Goal: Task Accomplishment & Management: Manage account settings

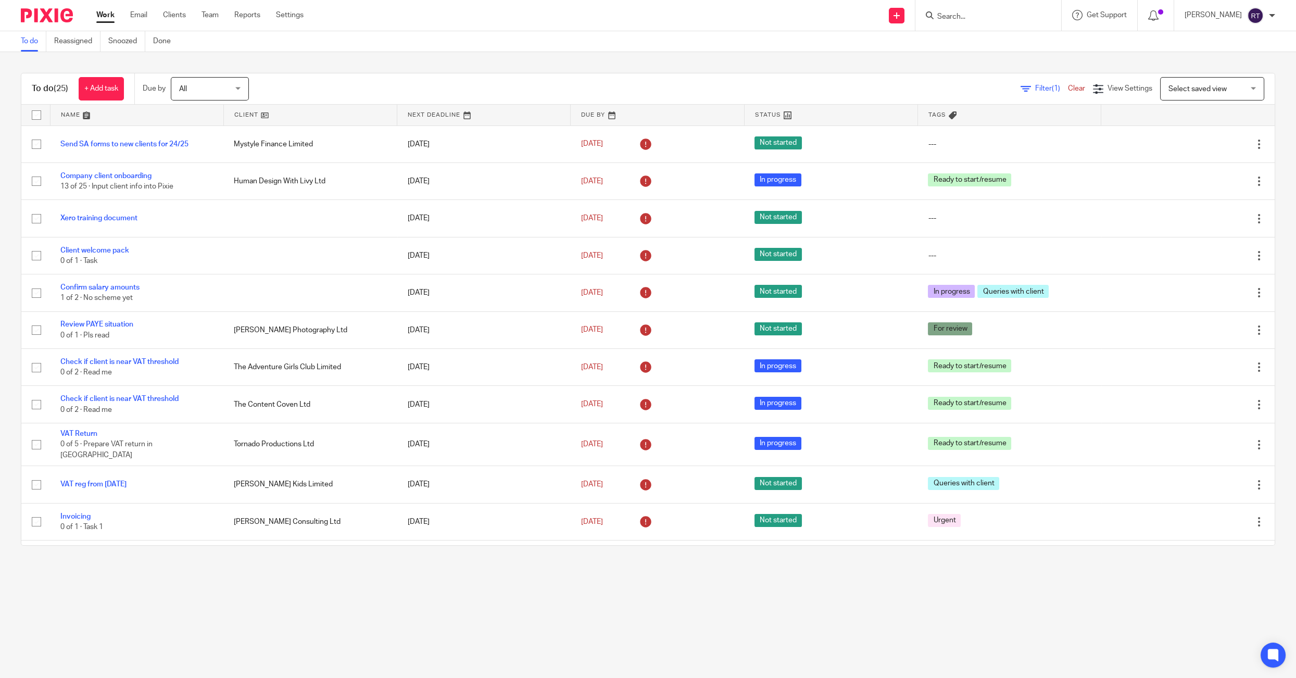
click at [1030, 17] on input "Search" at bounding box center [984, 17] width 94 height 9
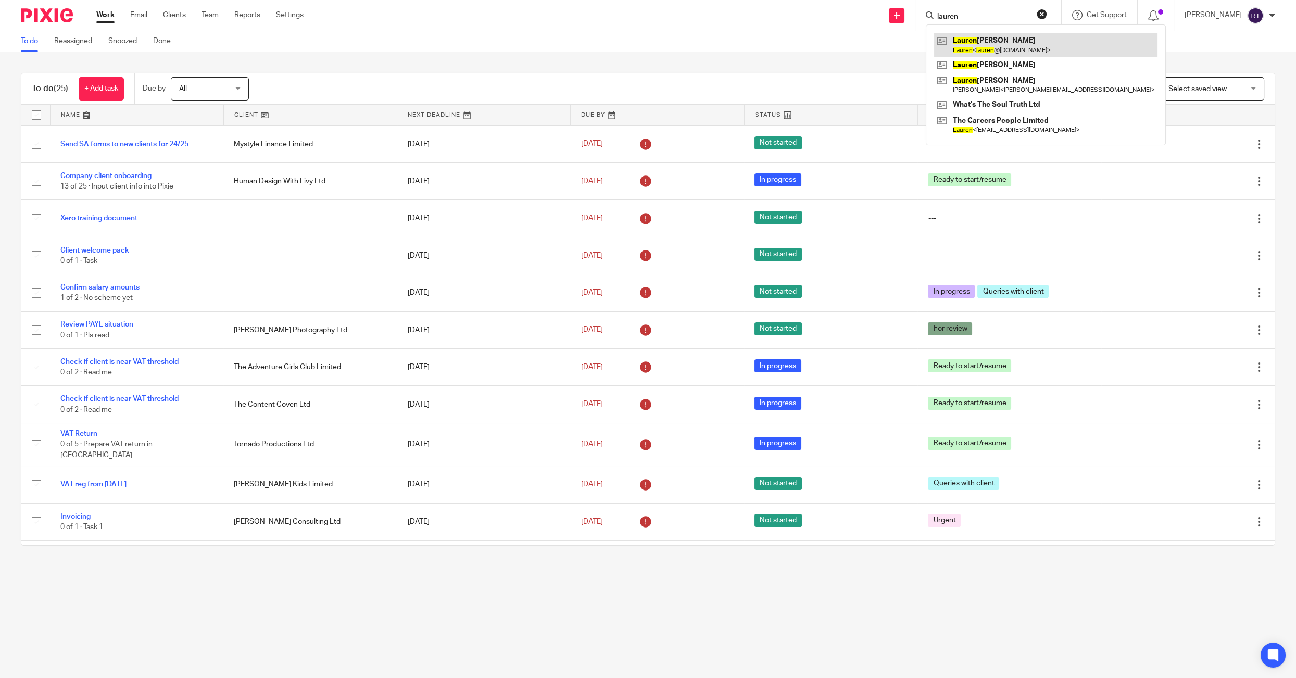
type input "lauren"
click at [1036, 47] on link at bounding box center [1045, 45] width 223 height 24
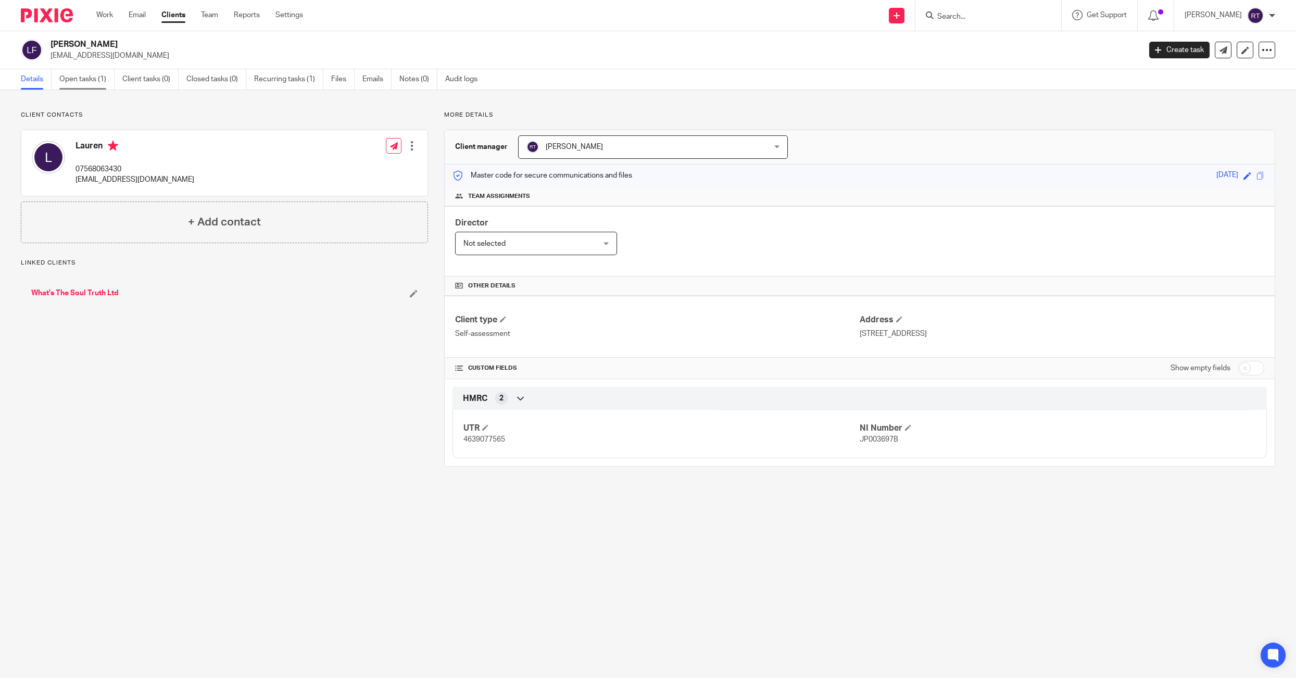
click at [96, 79] on link "Open tasks (1)" at bounding box center [86, 79] width 55 height 20
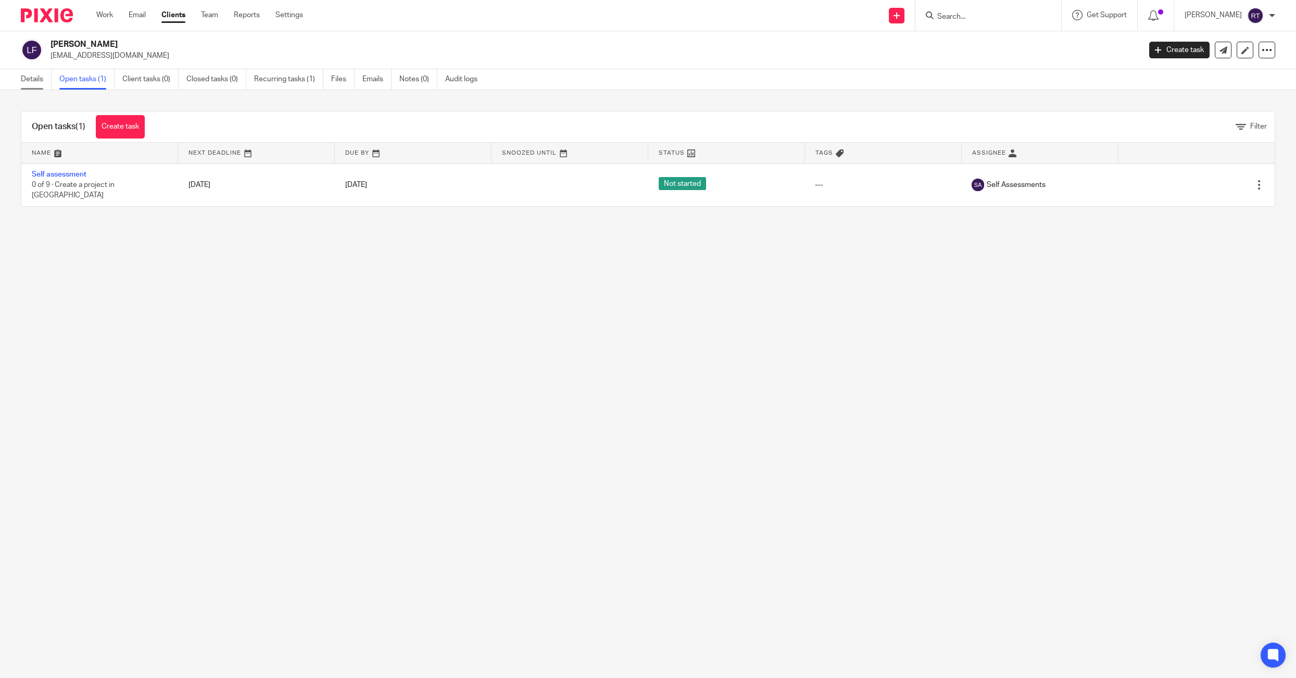
click at [30, 79] on link "Details" at bounding box center [36, 79] width 31 height 20
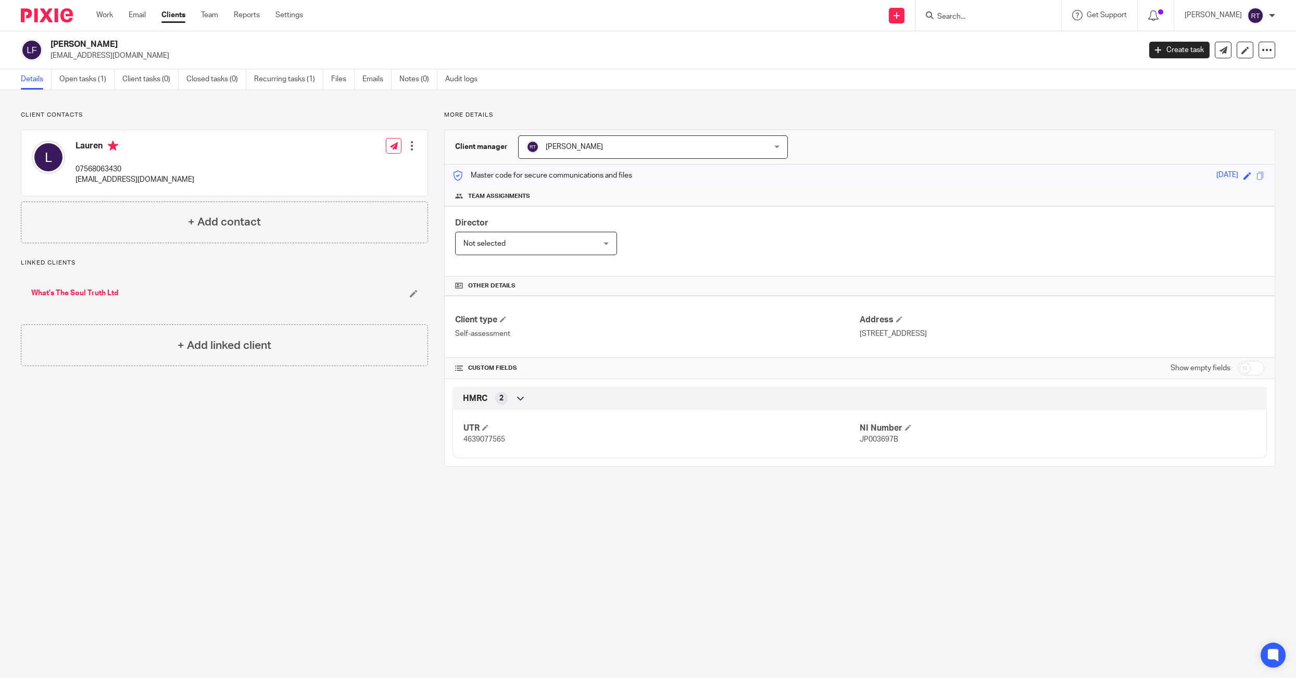
click at [63, 283] on div "What's The Soul Truth Ltd" at bounding box center [224, 293] width 407 height 31
click at [63, 291] on link "What's The Soul Truth Ltd" at bounding box center [75, 293] width 88 height 10
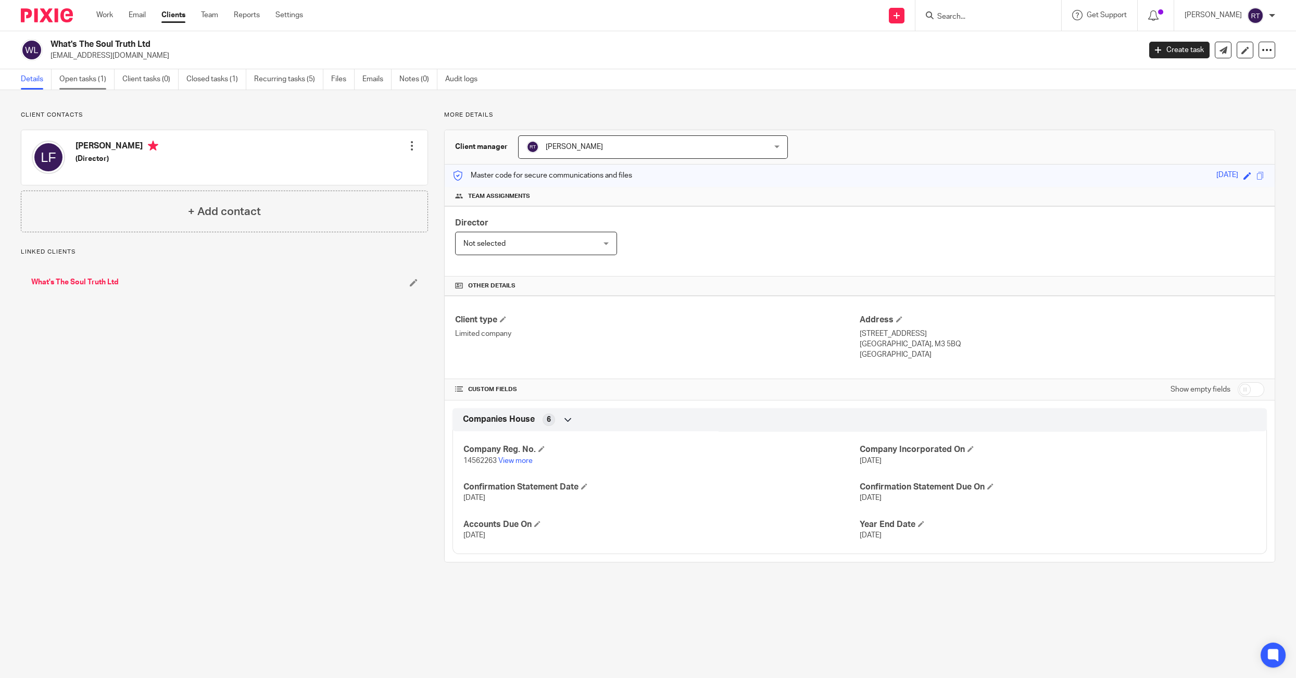
click at [80, 73] on link "Open tasks (1)" at bounding box center [86, 79] width 55 height 20
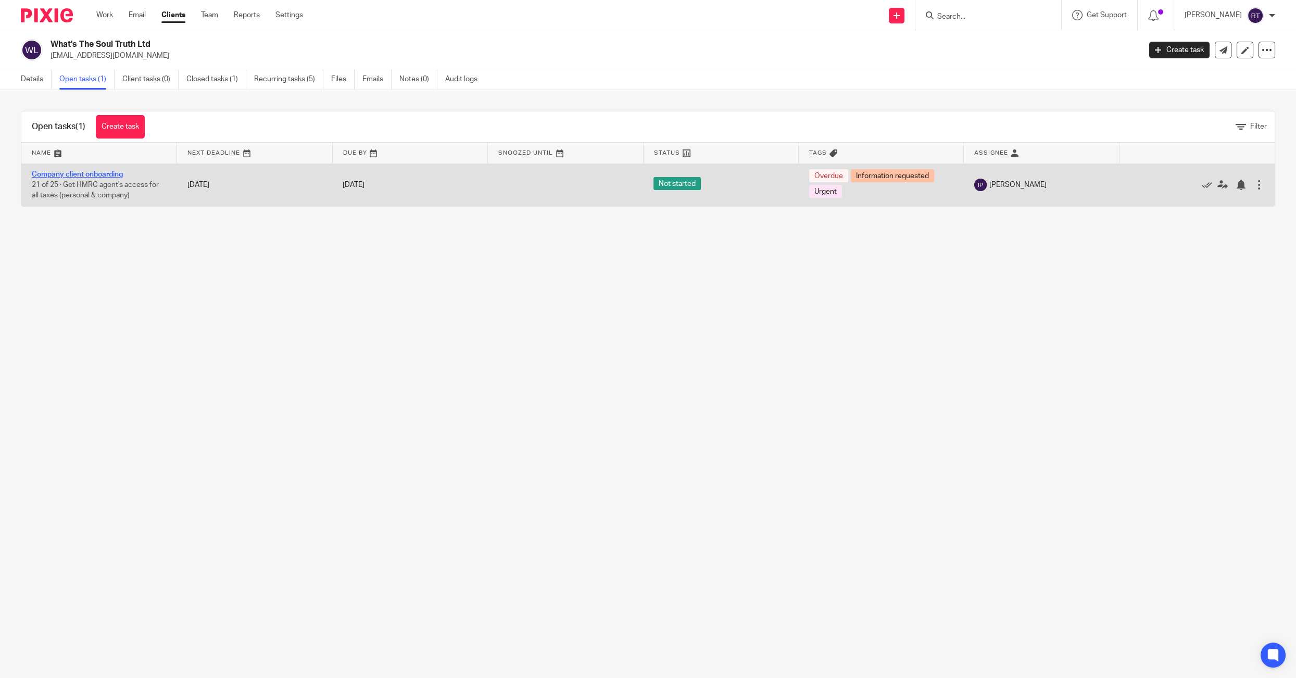
click at [91, 177] on link "Company client onboarding" at bounding box center [77, 174] width 91 height 7
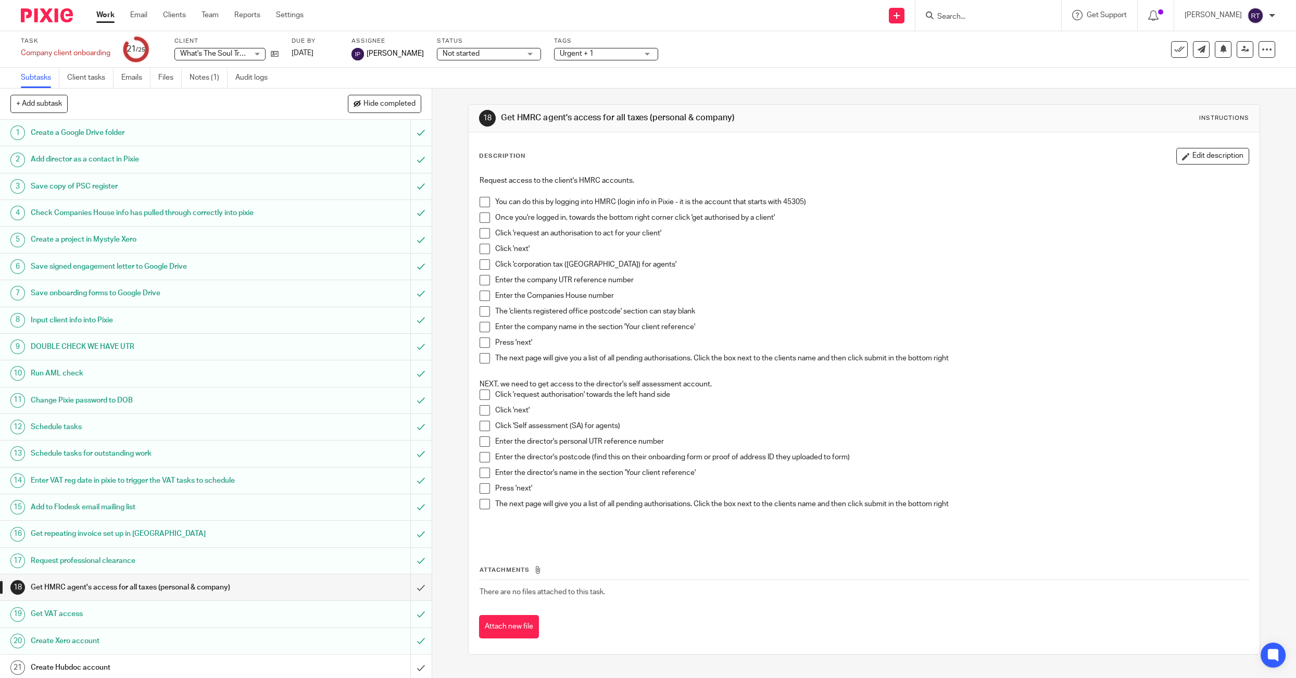
click at [105, 16] on link "Work" at bounding box center [105, 15] width 18 height 10
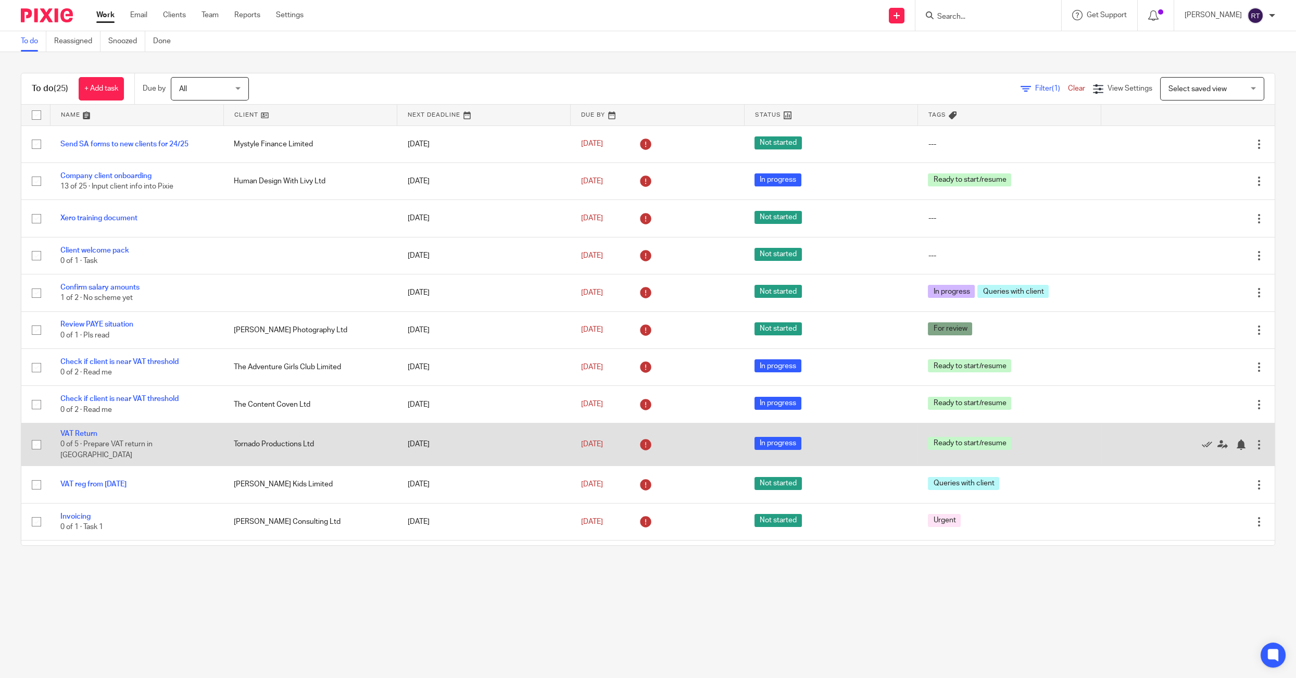
click at [92, 431] on td "VAT Return 0 of 5 · Prepare VAT return in Xero" at bounding box center [136, 444] width 173 height 43
click at [83, 435] on link "VAT Return" at bounding box center [78, 433] width 37 height 7
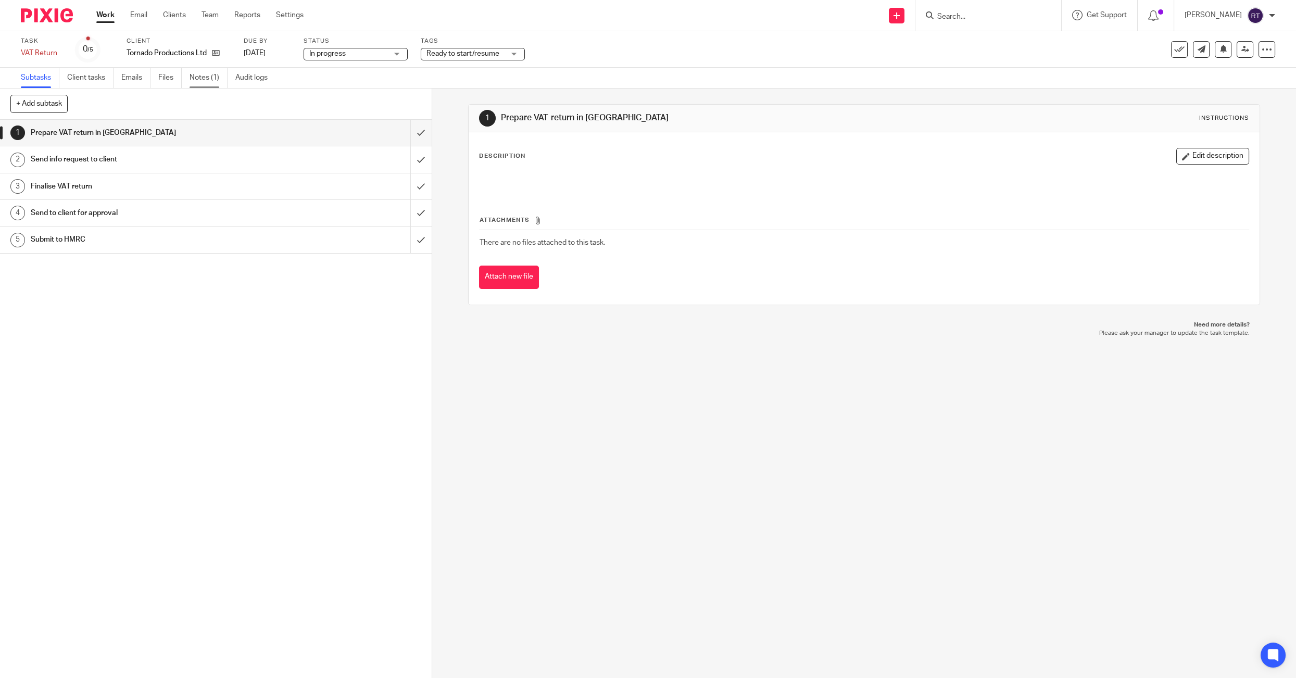
click at [222, 79] on link "Notes (1)" at bounding box center [209, 78] width 38 height 20
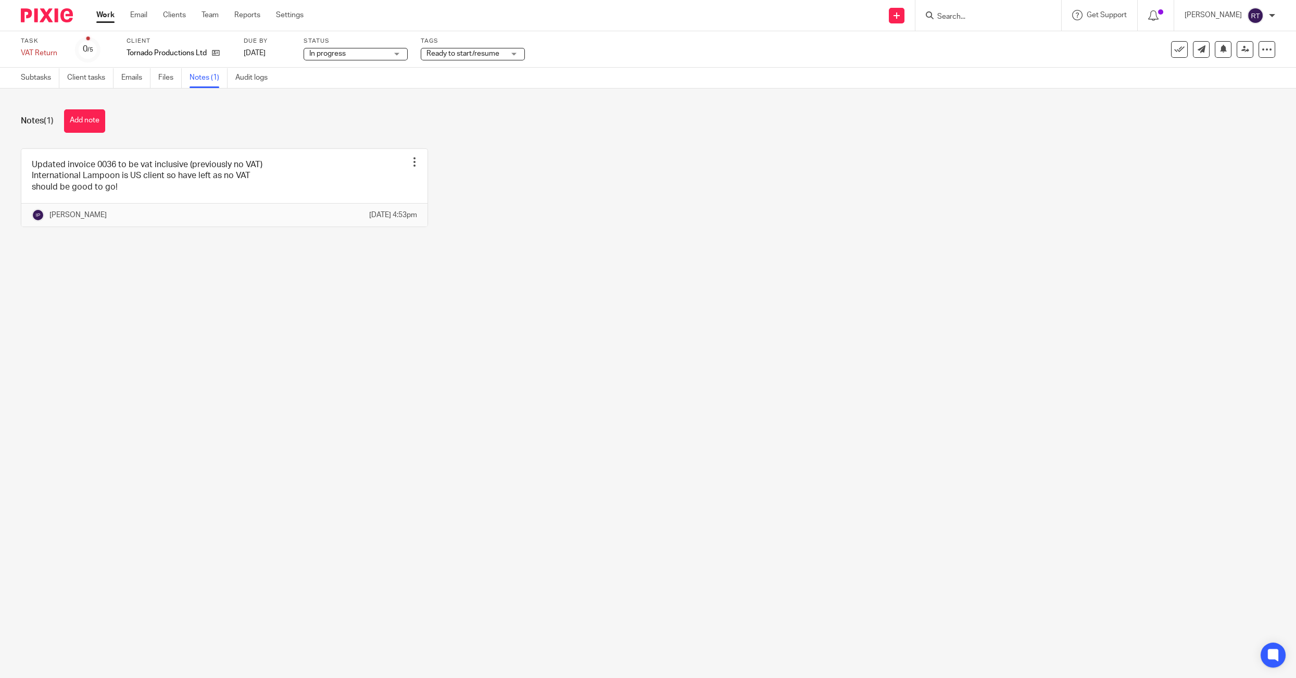
click at [476, 54] on span "Ready to start/resume" at bounding box center [463, 53] width 73 height 7
click at [468, 180] on span "Ready to start/resume" at bounding box center [475, 176] width 73 height 7
checkbox input "false"
click at [469, 222] on span "Awaiting client approval" at bounding box center [477, 218] width 77 height 7
checkbox input "true"
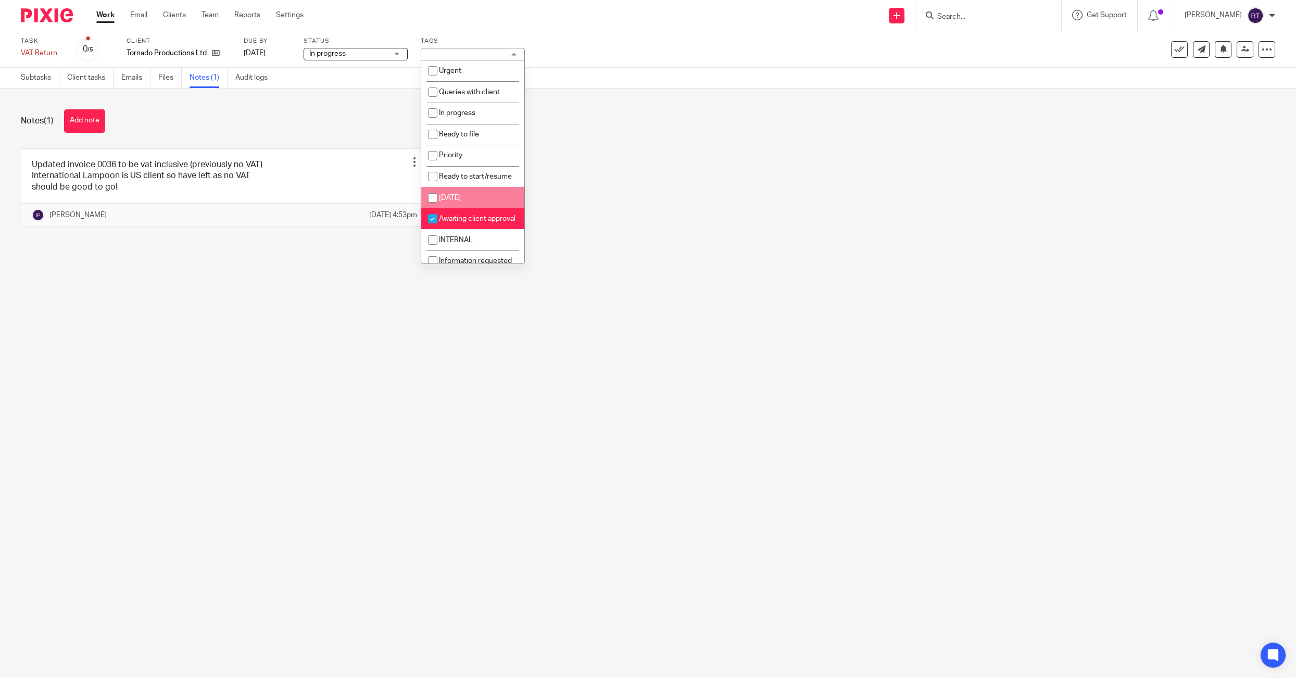
click at [110, 16] on link "Work" at bounding box center [105, 15] width 18 height 10
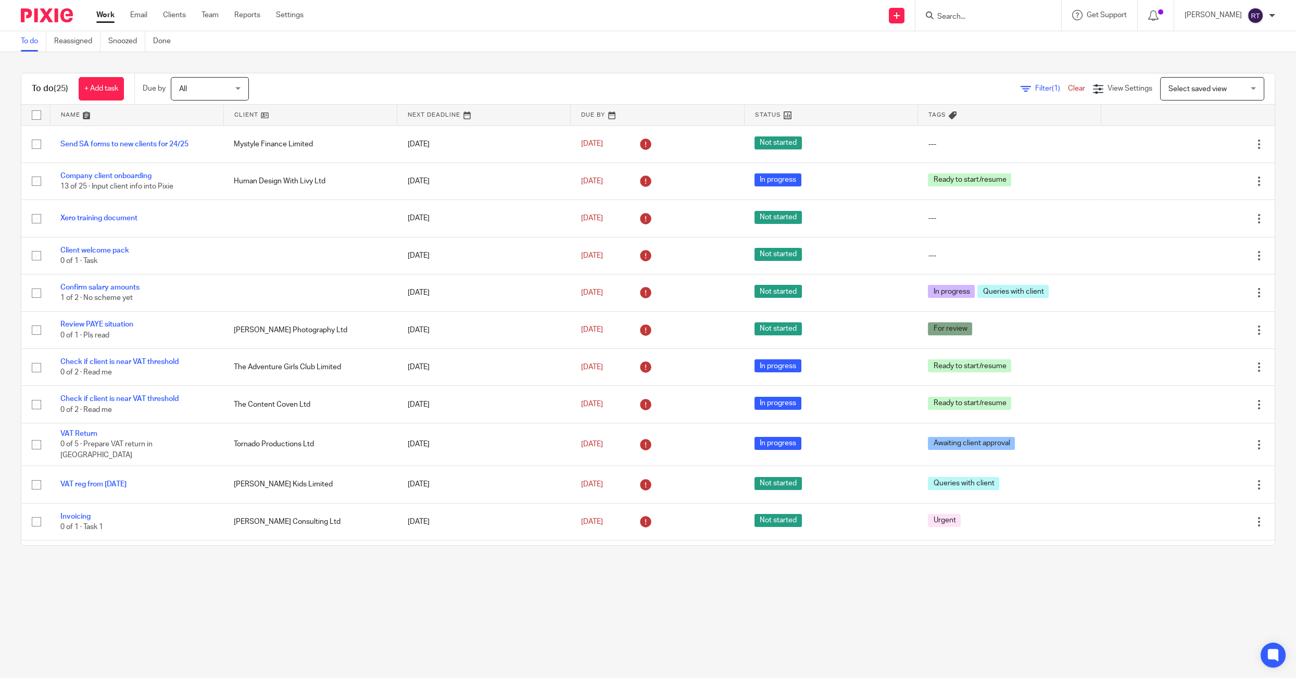
click at [984, 17] on input "Search" at bounding box center [984, 17] width 94 height 9
type input "i"
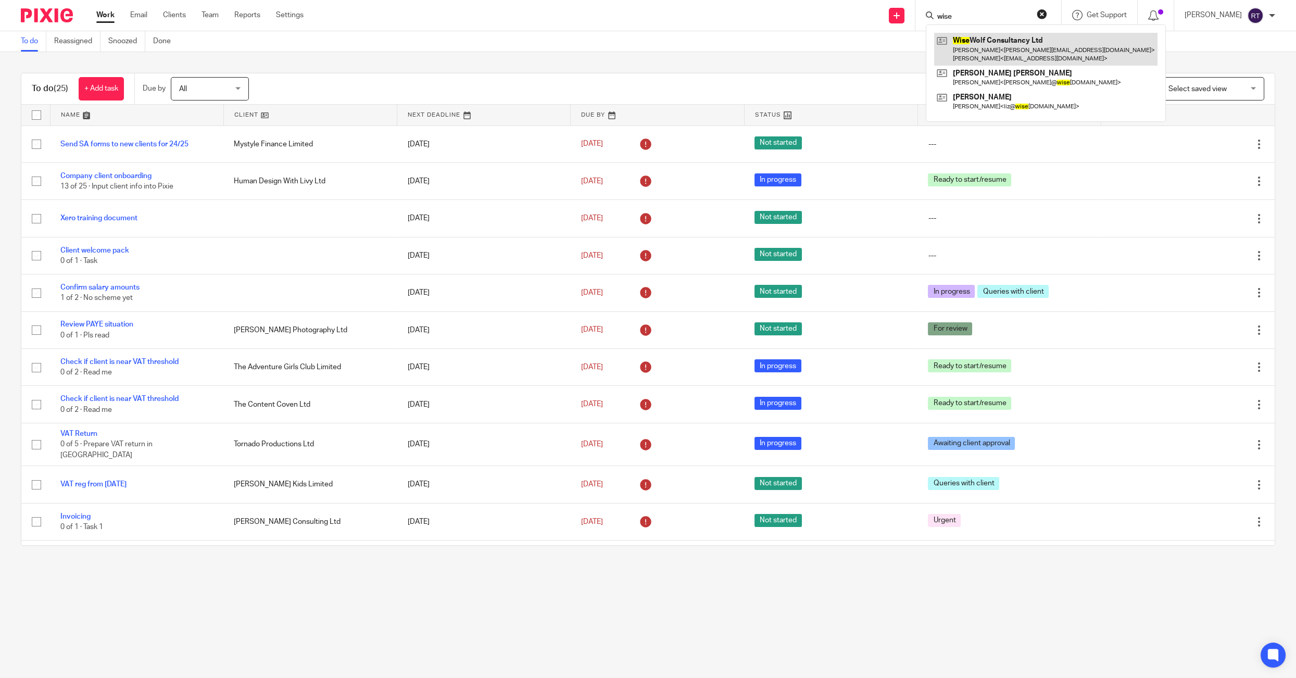
type input "wise"
click at [995, 40] on link at bounding box center [1045, 49] width 223 height 32
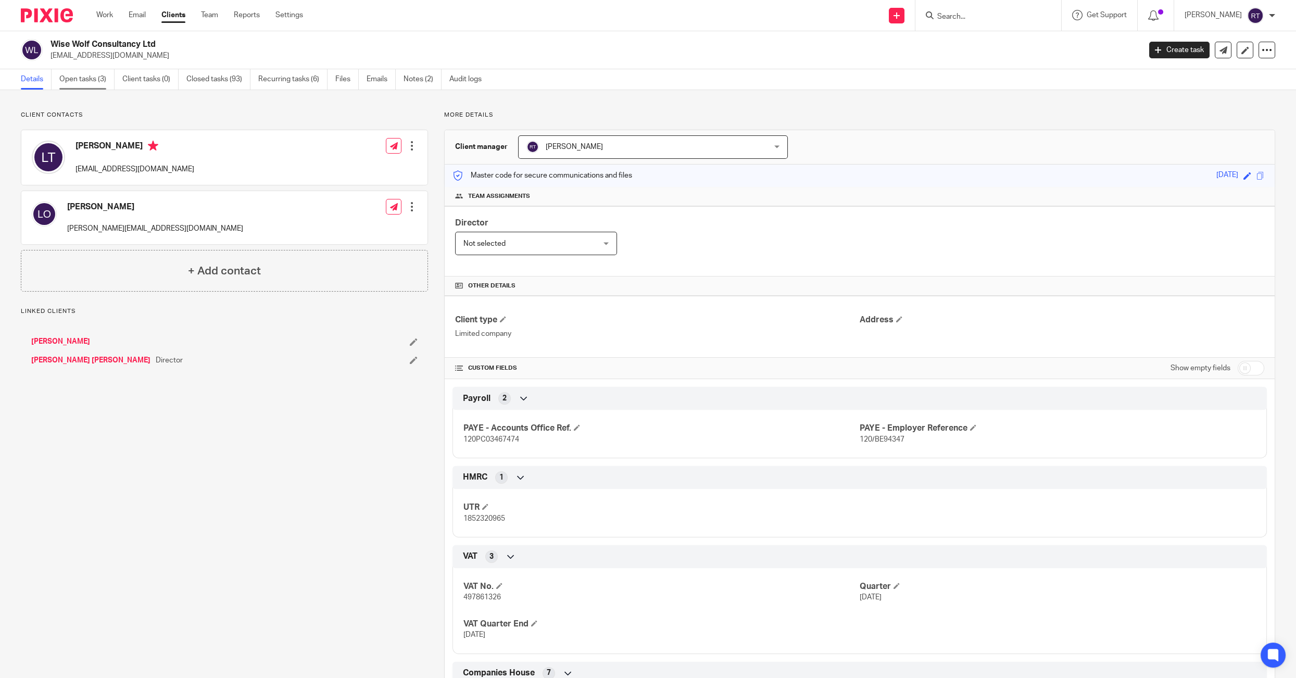
click at [92, 69] on link "Open tasks (3)" at bounding box center [86, 79] width 55 height 20
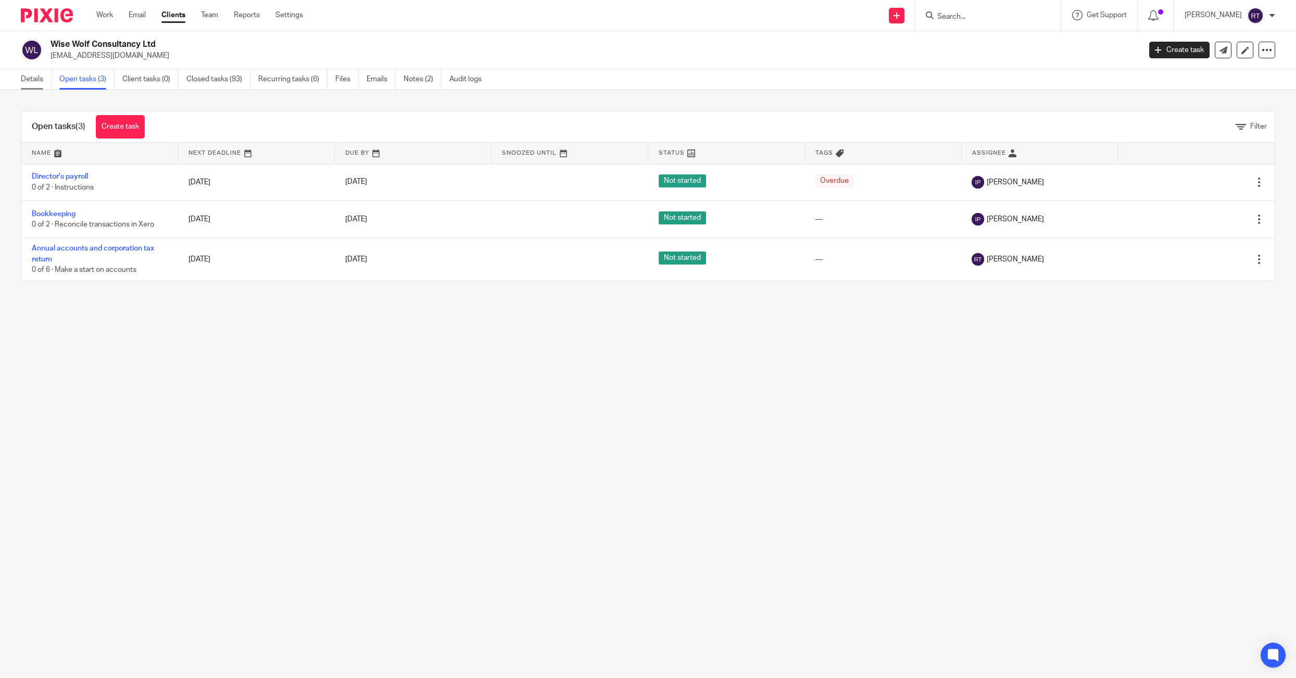
click at [31, 87] on link "Details" at bounding box center [36, 79] width 31 height 20
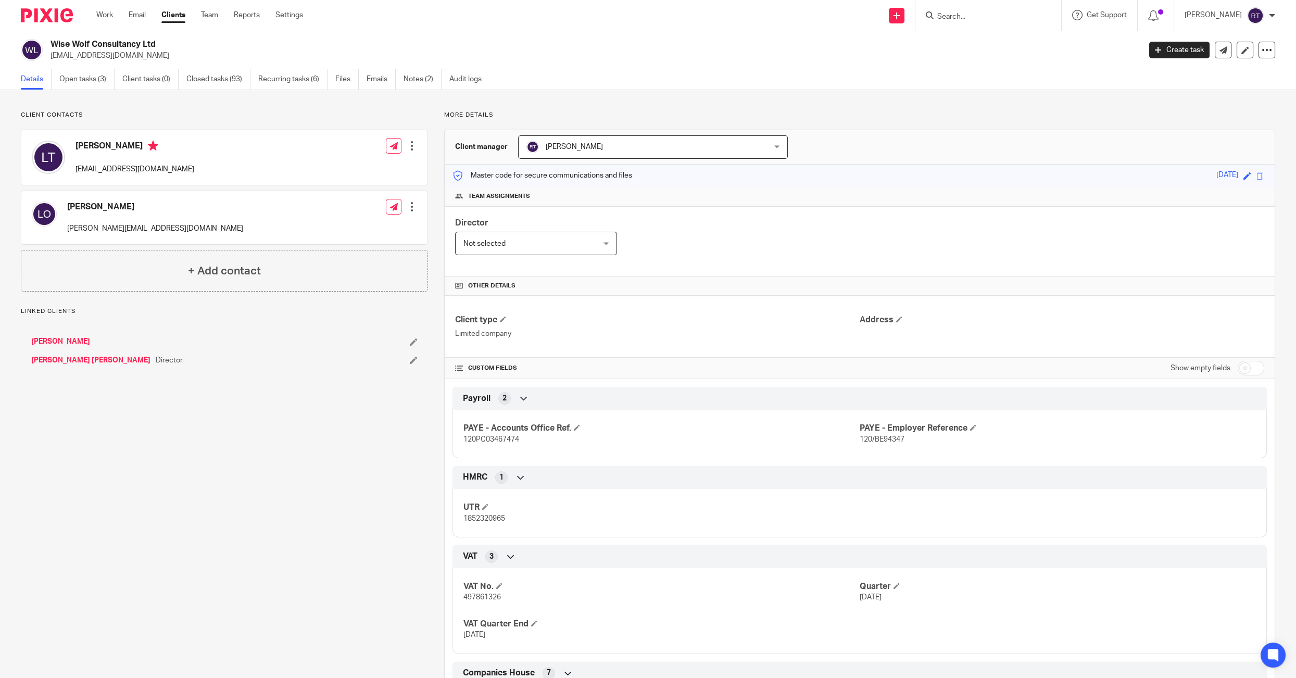
scroll to position [193, 0]
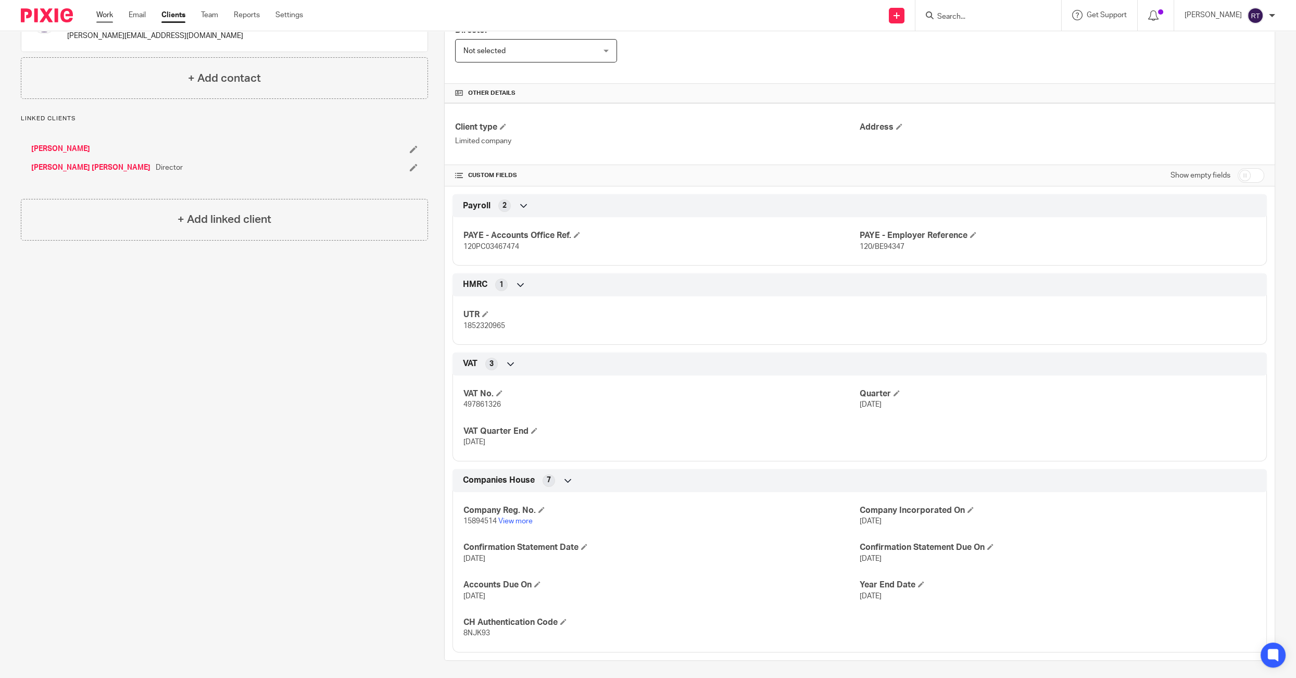
click at [113, 10] on link "Work" at bounding box center [104, 15] width 17 height 10
